Goal: Find specific page/section: Find specific page/section

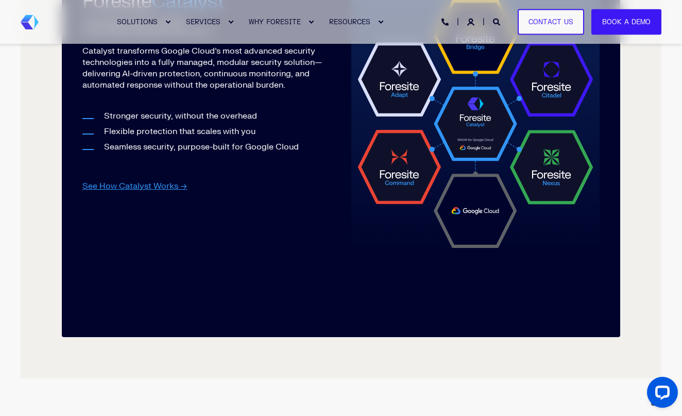
scroll to position [1201, 0]
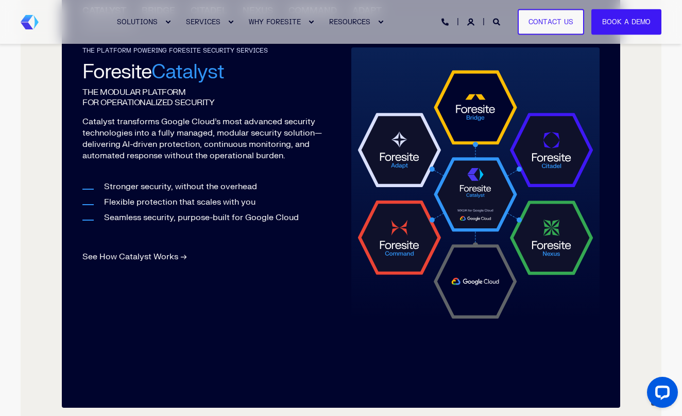
click at [149, 258] on link "See How Catalyst Works →" at bounding box center [134, 256] width 105 height 10
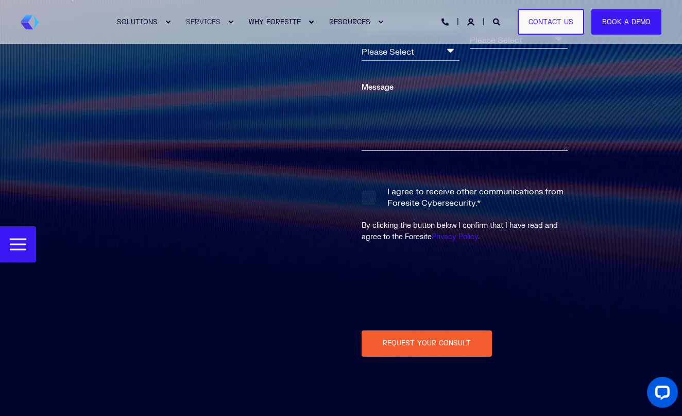
scroll to position [3929, 0]
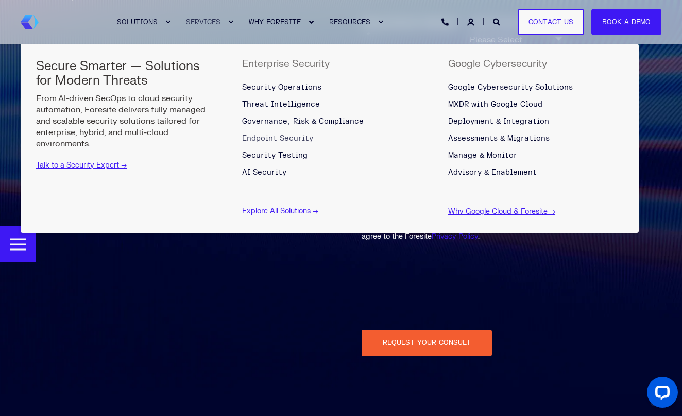
click at [273, 139] on span "Endpoint Security" at bounding box center [277, 138] width 71 height 9
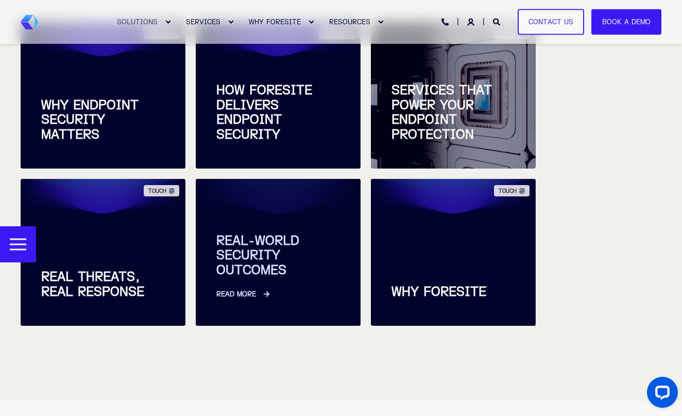
scroll to position [433, 0]
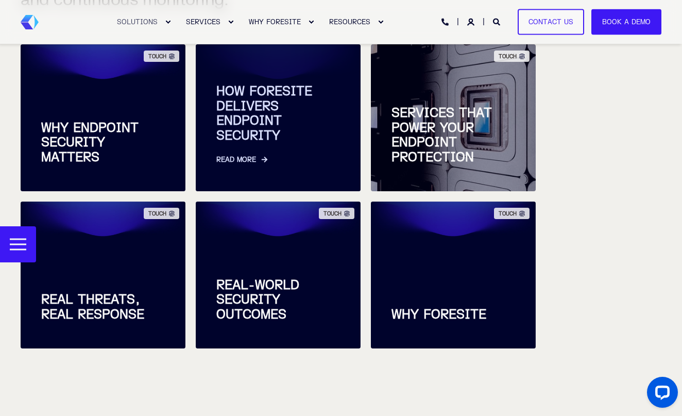
click at [280, 139] on span "HOW FORESITE DELIVERS ENDPOINT SECURITY" at bounding box center [278, 113] width 124 height 59
click at [257, 124] on span "HOW FORESITE DELIVERS ENDPOINT SECURITY" at bounding box center [278, 113] width 124 height 59
click at [250, 111] on span "HOW FORESITE DELIVERS ENDPOINT SECURITY" at bounding box center [278, 113] width 124 height 59
click at [234, 159] on link "Read More" at bounding box center [278, 155] width 124 height 22
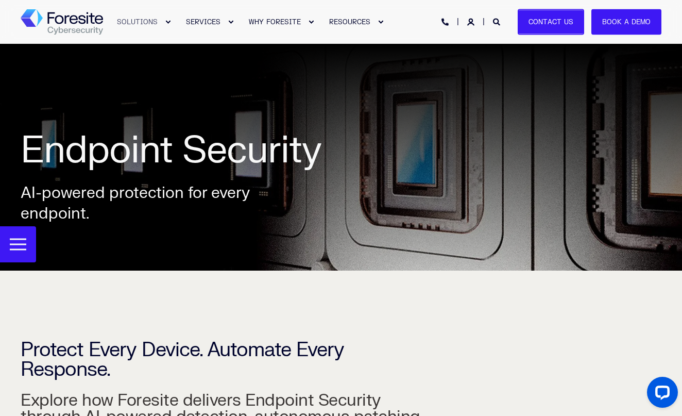
click at [563, 25] on link "Contact Us" at bounding box center [551, 22] width 66 height 26
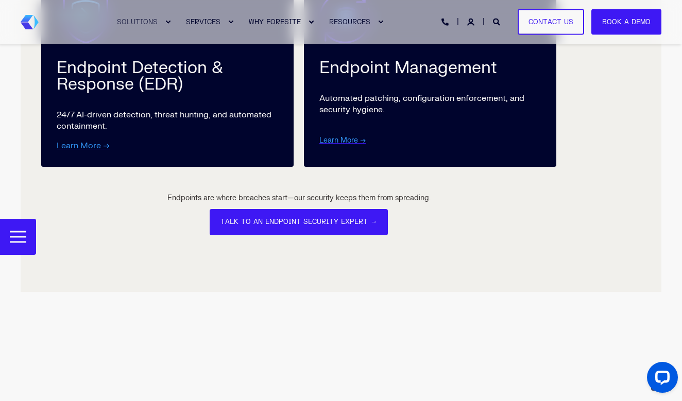
scroll to position [1656, 0]
